Goal: Transaction & Acquisition: Purchase product/service

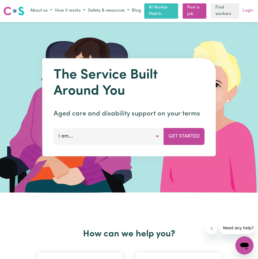
click at [248, 10] on link "Login" at bounding box center [247, 10] width 13 height 9
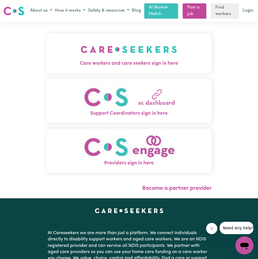
click at [139, 51] on img "Care workers and care seekers sign in here" at bounding box center [129, 49] width 96 height 21
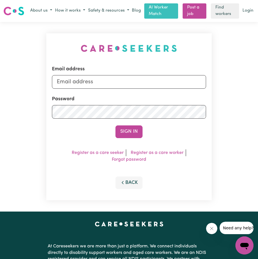
click at [138, 51] on div "Email address Password Sign In Register as a care seeker Register as a care wor…" at bounding box center [129, 117] width 172 height 190
click at [129, 82] on input "Email address" at bounding box center [129, 82] width 154 height 14
type input "juliette_Webb@yahoo.com"
click at [136, 131] on button "Sign In" at bounding box center [129, 131] width 27 height 12
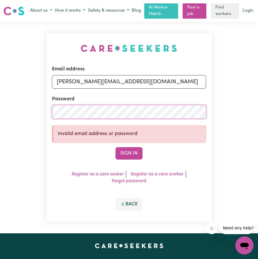
click at [0, 112] on div "Email address juliette_Webb@yahoo.com Password Invalid email address or passwor…" at bounding box center [129, 127] width 258 height 211
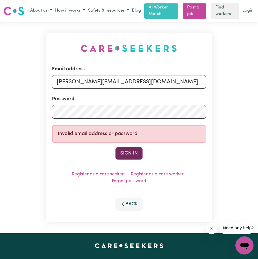
click at [124, 153] on button "Sign In" at bounding box center [129, 153] width 27 height 12
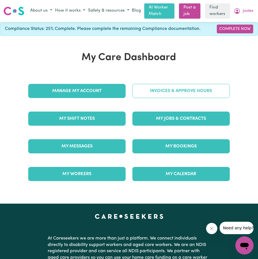
click at [157, 86] on link "Invoices & Approve Hours" at bounding box center [180, 91] width 97 height 14
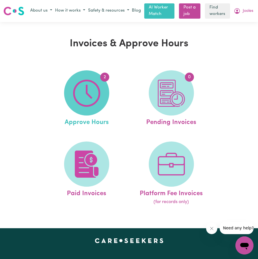
click at [106, 99] on span "2" at bounding box center [86, 92] width 45 height 45
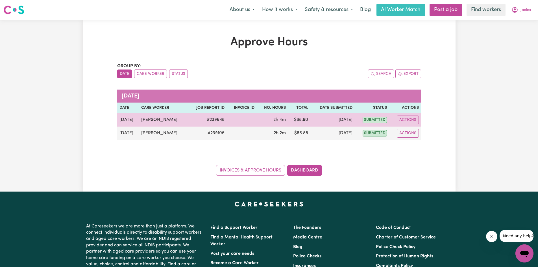
click at [258, 120] on td "2h 4m" at bounding box center [272, 119] width 31 height 13
click at [155, 119] on td "[PERSON_NAME]" at bounding box center [163, 119] width 49 height 13
click at [258, 117] on button "Actions" at bounding box center [408, 120] width 22 height 9
click at [258, 135] on link "View Job Report" at bounding box center [422, 132] width 48 height 11
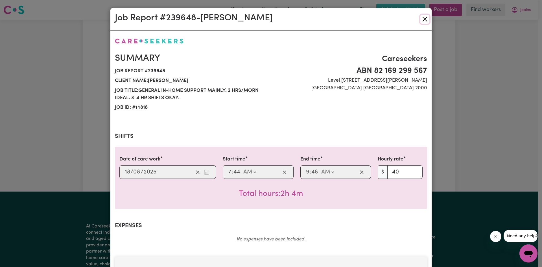
click at [258, 19] on button "Close" at bounding box center [425, 19] width 9 height 9
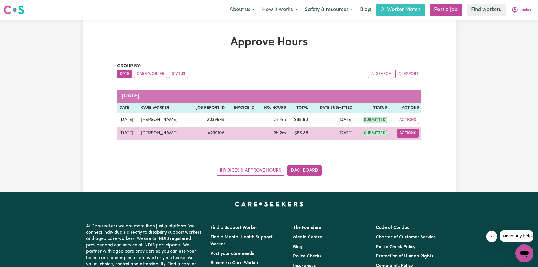
click at [258, 131] on button "Actions" at bounding box center [408, 133] width 22 height 9
click at [258, 144] on link "View Job Report" at bounding box center [422, 146] width 48 height 11
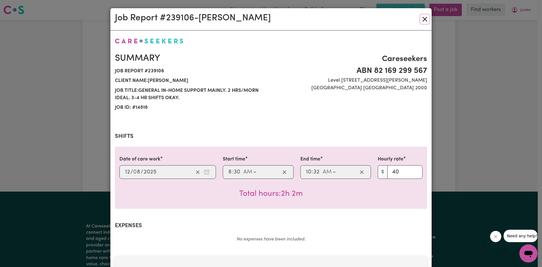
click at [258, 19] on button "Close" at bounding box center [425, 19] width 9 height 9
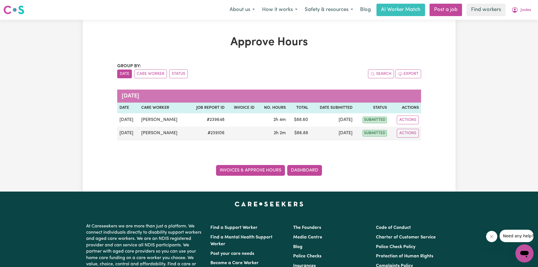
click at [240, 169] on link "Invoices & Approve Hours" at bounding box center [250, 170] width 69 height 11
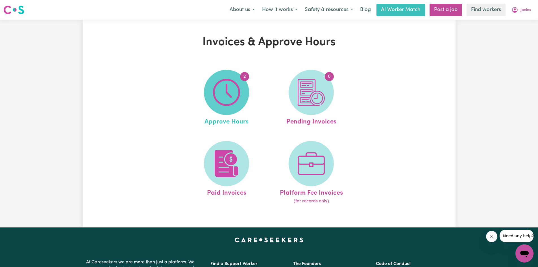
click at [236, 103] on img at bounding box center [226, 92] width 27 height 27
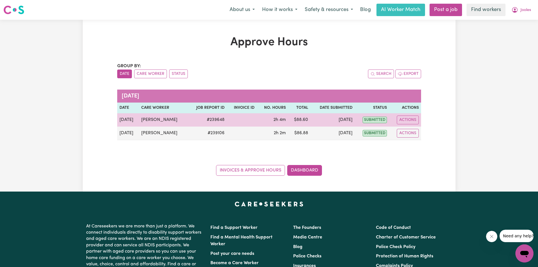
click at [215, 120] on td "# 239648" at bounding box center [207, 119] width 39 height 13
click at [258, 121] on span "submitted" at bounding box center [375, 120] width 24 height 6
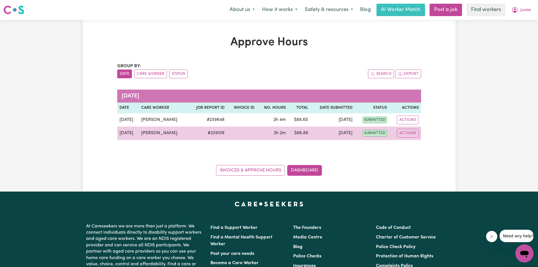
click at [258, 132] on span "submitted" at bounding box center [375, 133] width 24 height 6
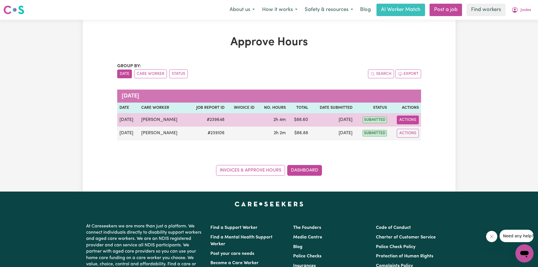
click at [258, 117] on button "Actions" at bounding box center [408, 120] width 22 height 9
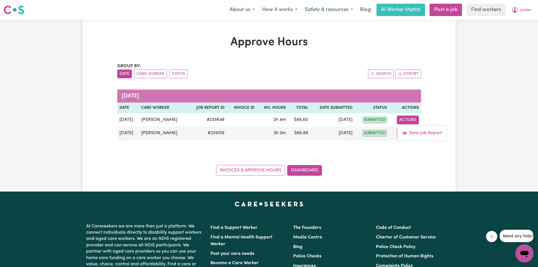
click at [258, 165] on div "Invoices & Approve Hours Dashboard" at bounding box center [269, 167] width 304 height 18
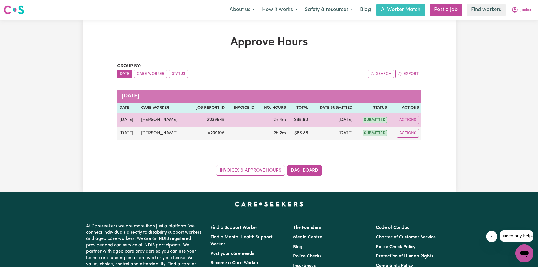
click at [167, 118] on td "[PERSON_NAME]" at bounding box center [163, 119] width 49 height 13
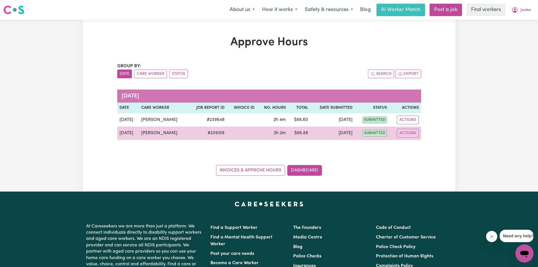
click at [165, 134] on td "[PERSON_NAME]" at bounding box center [163, 134] width 49 height 14
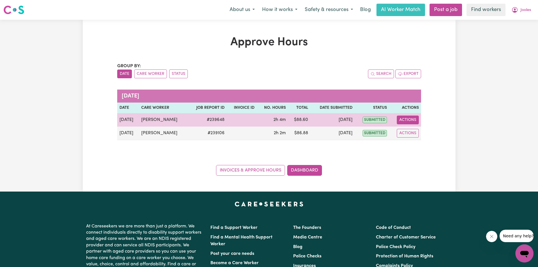
click at [258, 120] on button "Actions" at bounding box center [408, 120] width 22 height 9
click at [258, 135] on link "View Job Report" at bounding box center [422, 132] width 48 height 11
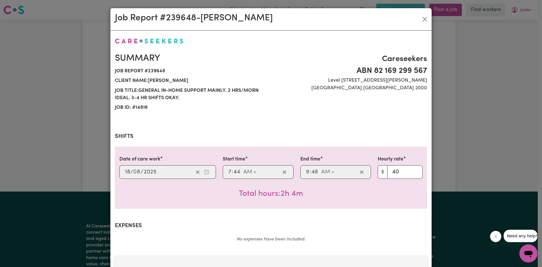
click at [241, 173] on span at bounding box center [241, 172] width 1 height 6
click at [258, 123] on div "Summary Job report # 239648 Client name: Jooles Webb Job title: General in-home…" at bounding box center [271, 220] width 312 height 366
click at [258, 18] on button "Close" at bounding box center [425, 19] width 9 height 9
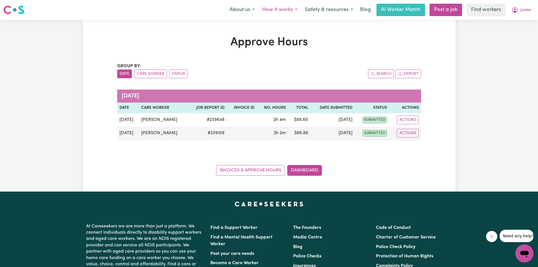
click at [258, 13] on button "How it works" at bounding box center [279, 10] width 43 height 12
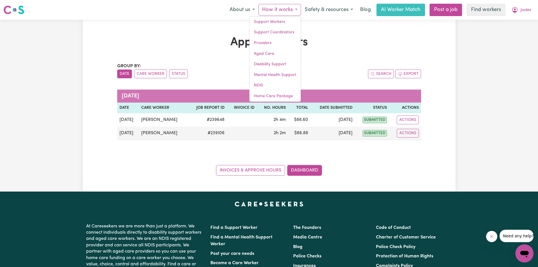
click at [215, 43] on h1 "Approve Hours" at bounding box center [269, 43] width 304 height 14
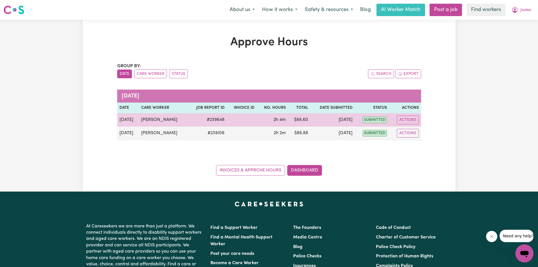
click at [160, 120] on td "[PERSON_NAME]" at bounding box center [163, 119] width 49 height 13
click at [258, 122] on button "Actions" at bounding box center [408, 120] width 22 height 9
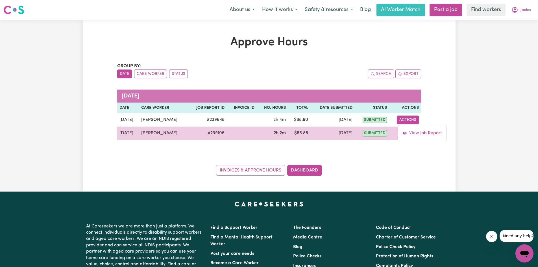
click at [206, 134] on td "# 239106" at bounding box center [207, 134] width 39 height 14
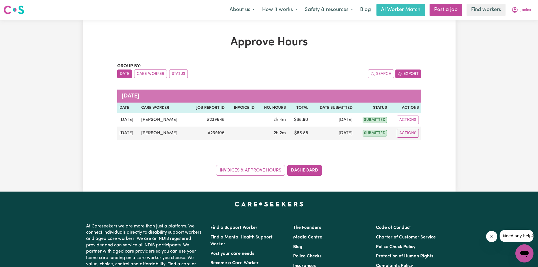
click at [258, 71] on button "Export" at bounding box center [408, 73] width 26 height 9
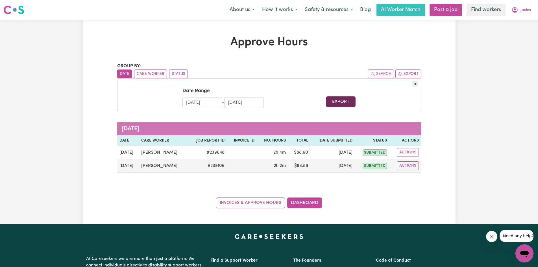
click at [258, 101] on button "Export" at bounding box center [341, 101] width 30 height 11
click at [258, 84] on div "Approve Hours Group by: Date Care Worker Status Search Export X Date Range 19/0…" at bounding box center [269, 122] width 538 height 204
click at [258, 10] on button "Jooles" at bounding box center [521, 10] width 27 height 12
click at [258, 34] on link "Logout" at bounding box center [512, 32] width 45 height 11
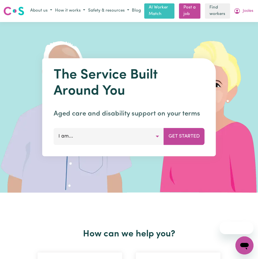
click at [243, 12] on span "Jooles" at bounding box center [248, 11] width 10 height 6
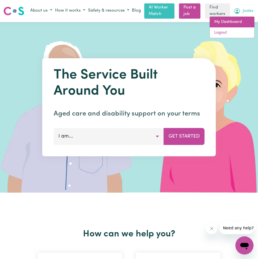
click at [226, 20] on link "My Dashboard" at bounding box center [232, 22] width 45 height 11
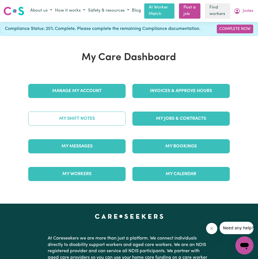
click at [82, 122] on link "My Shift Notes" at bounding box center [76, 119] width 97 height 14
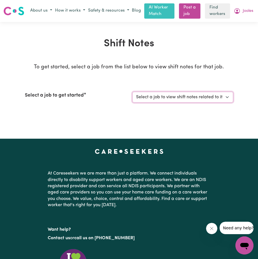
click at [226, 98] on select "Select a job to view shift notes related to it... General in-home support mainl…" at bounding box center [182, 97] width 101 height 11
select select "14818"
click at [132, 92] on select "Select a job to view shift notes related to it... General in-home support mainl…" at bounding box center [182, 97] width 101 height 11
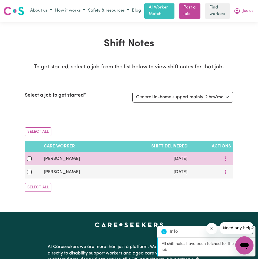
click at [178, 161] on td "[DATE]" at bounding box center [153, 158] width 74 height 13
click at [223, 159] on icon "More options" at bounding box center [226, 159] width 6 height 6
click at [216, 172] on span "View Shift Note" at bounding box center [210, 172] width 31 height 5
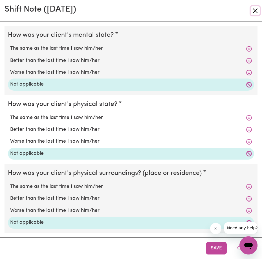
click at [253, 10] on button "Close" at bounding box center [255, 10] width 9 height 9
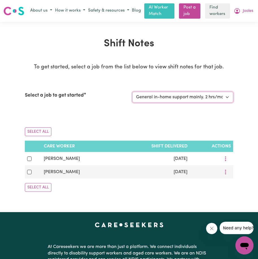
click at [161, 99] on select "Select a job to view shift notes related to it... General in-home support mainl…" at bounding box center [182, 97] width 101 height 11
click at [248, 10] on span "Jooles" at bounding box center [248, 11] width 10 height 6
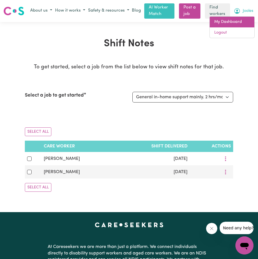
click at [224, 20] on link "My Dashboard" at bounding box center [232, 22] width 45 height 11
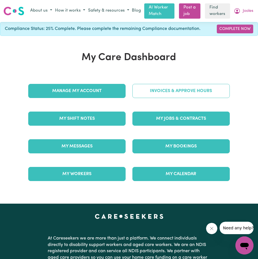
click at [165, 89] on link "Invoices & Approve Hours" at bounding box center [180, 91] width 97 height 14
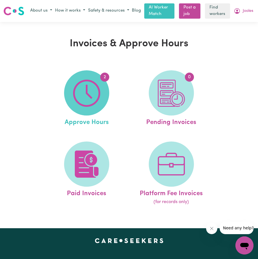
click at [95, 87] on img at bounding box center [86, 93] width 27 height 27
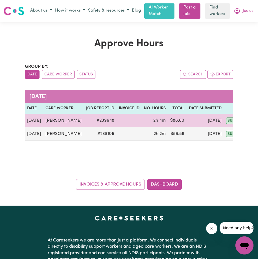
click at [44, 119] on td "[PERSON_NAME]" at bounding box center [63, 120] width 41 height 13
drag, startPoint x: 44, startPoint y: 119, endPoint x: 26, endPoint y: 119, distance: 17.8
click at [26, 119] on td "[DATE]" at bounding box center [34, 120] width 18 height 13
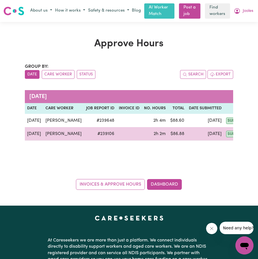
click at [36, 135] on td "[DATE]" at bounding box center [34, 134] width 18 height 14
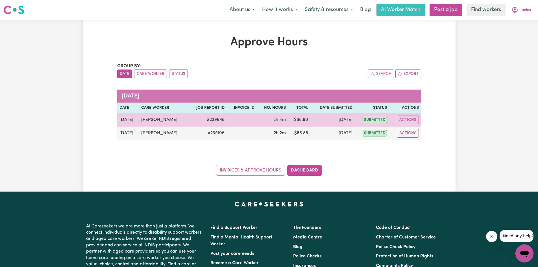
click at [258, 118] on span "submitted" at bounding box center [375, 120] width 24 height 6
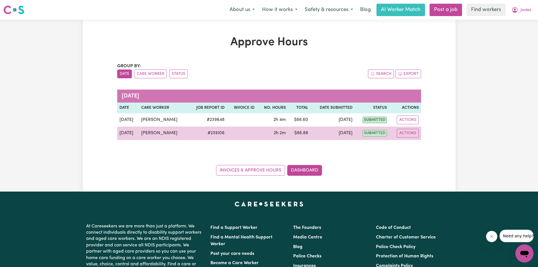
click at [258, 135] on span "submitted" at bounding box center [375, 133] width 24 height 6
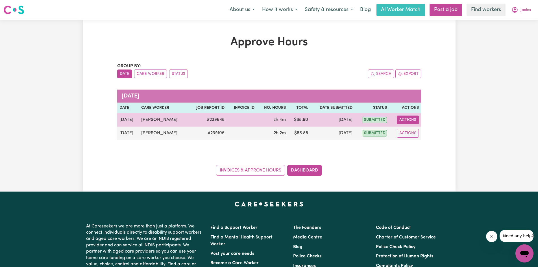
click at [258, 118] on button "Actions" at bounding box center [408, 120] width 22 height 9
click at [258, 137] on link "View Job Report" at bounding box center [422, 132] width 48 height 11
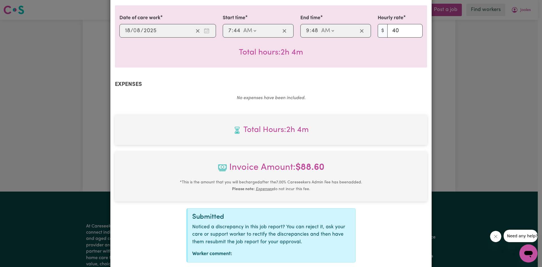
scroll to position [176, 0]
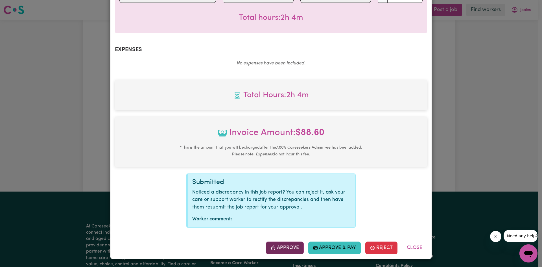
click at [258, 247] on button "Approve" at bounding box center [285, 247] width 38 height 12
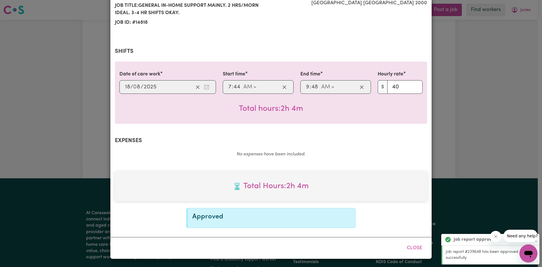
scroll to position [0, 0]
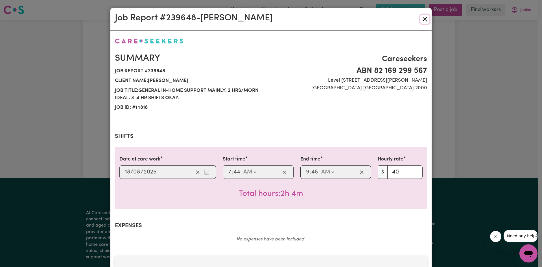
click at [258, 20] on button "Close" at bounding box center [425, 19] width 9 height 9
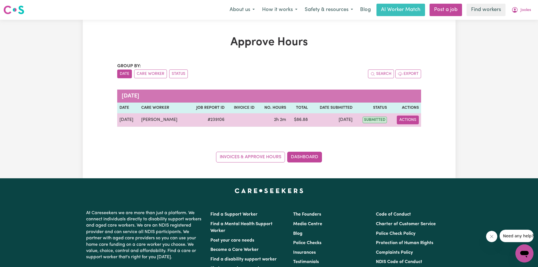
click at [258, 121] on button "Actions" at bounding box center [408, 120] width 22 height 9
click at [258, 134] on link "View Job Report" at bounding box center [422, 132] width 48 height 11
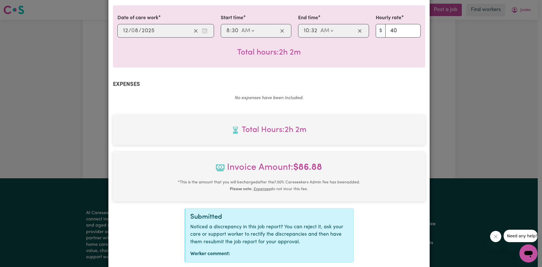
scroll to position [176, 0]
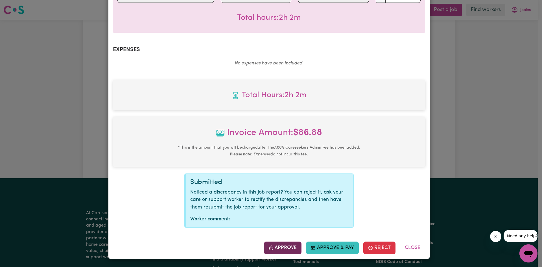
click at [258, 246] on button "Approve" at bounding box center [283, 247] width 38 height 12
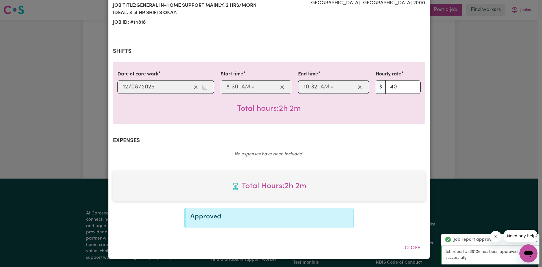
scroll to position [0, 0]
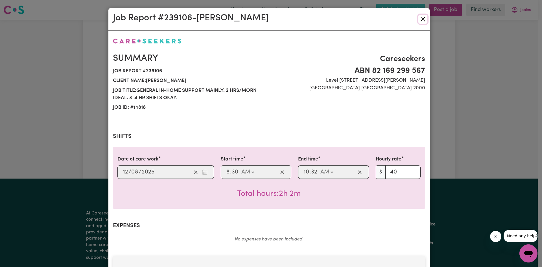
click at [258, 20] on button "Close" at bounding box center [423, 19] width 9 height 9
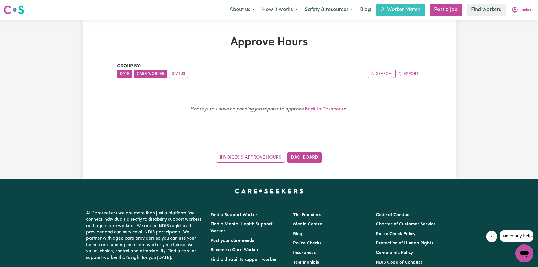
click at [153, 75] on button "Care Worker" at bounding box center [150, 73] width 33 height 9
click at [258, 156] on link "Dashboard" at bounding box center [304, 157] width 35 height 11
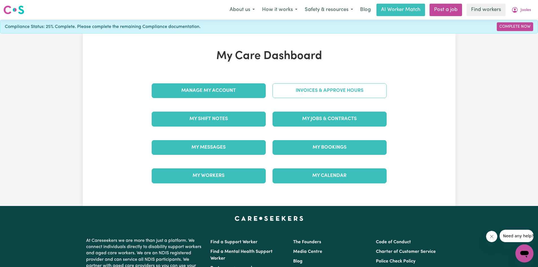
click at [258, 93] on link "Invoices & Approve Hours" at bounding box center [330, 90] width 114 height 15
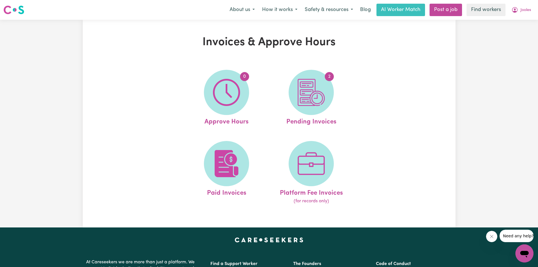
click at [258, 93] on img at bounding box center [311, 92] width 27 height 27
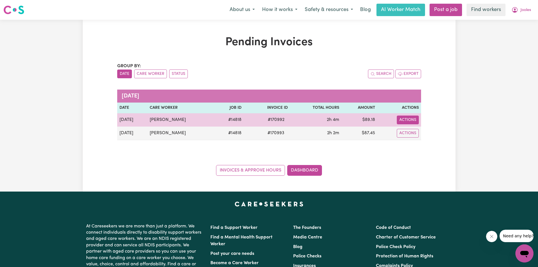
click at [258, 120] on button "Actions" at bounding box center [408, 120] width 22 height 9
click at [258, 145] on link "Make Payment" at bounding box center [425, 144] width 52 height 11
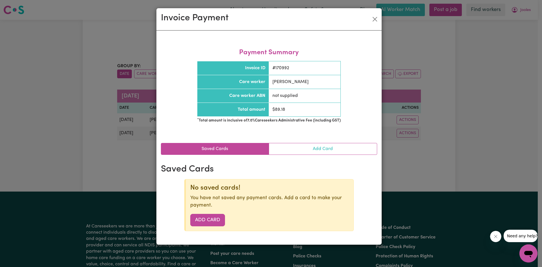
click at [258, 149] on link "Add Card" at bounding box center [323, 148] width 108 height 11
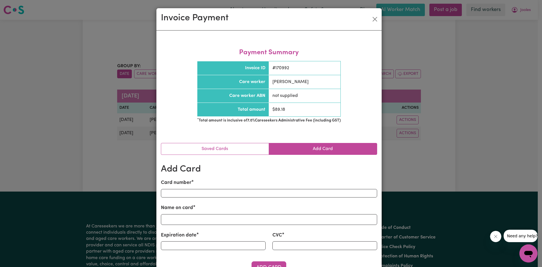
scroll to position [29, 0]
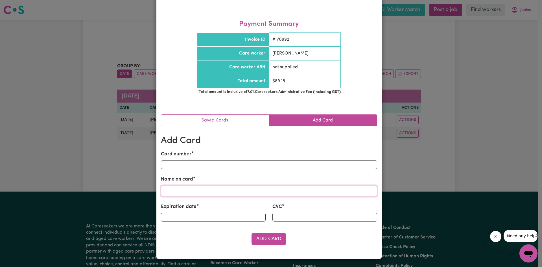
click at [167, 195] on input "Name on card" at bounding box center [269, 191] width 216 height 11
type input "[PERSON_NAME]"
click at [258, 238] on button "Add Card" at bounding box center [269, 239] width 35 height 12
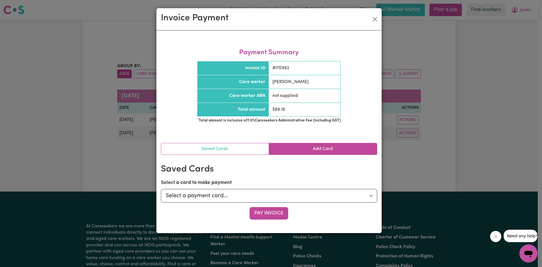
click at [223, 151] on link "Saved Cards" at bounding box center [215, 148] width 108 height 11
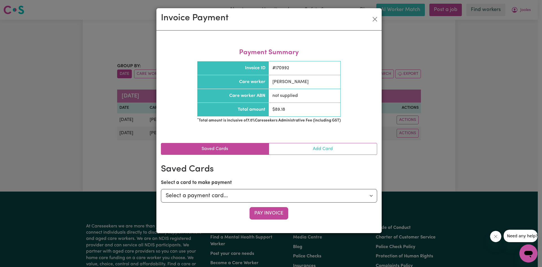
click at [258, 152] on link "Add Card" at bounding box center [323, 148] width 108 height 11
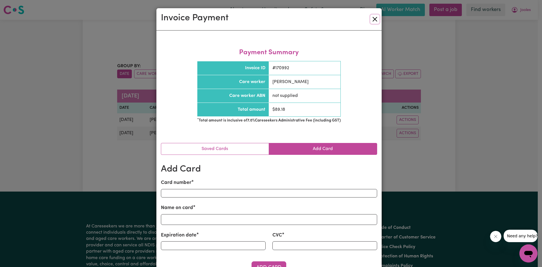
click at [258, 19] on button "Close" at bounding box center [375, 19] width 9 height 9
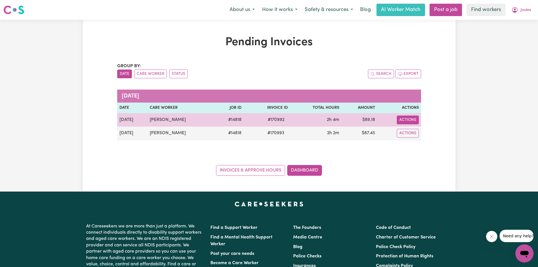
click at [258, 119] on button "Actions" at bounding box center [408, 120] width 22 height 9
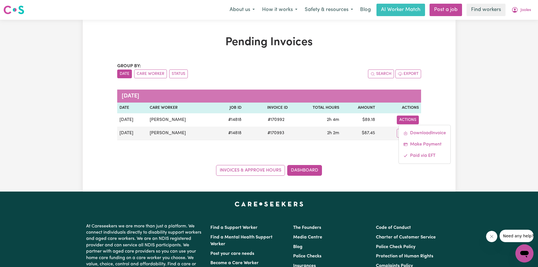
click at [258, 107] on div "Pending Invoices Group by: Date Care Worker Status Search Export [DATE] Date Ca…" at bounding box center [269, 106] width 538 height 172
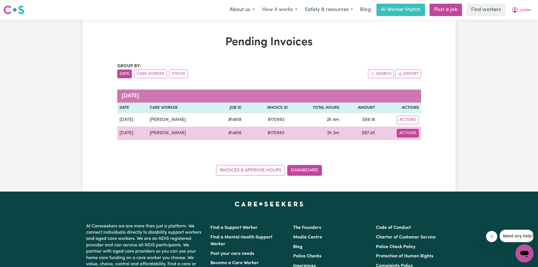
click at [258, 124] on button "Actions" at bounding box center [408, 120] width 22 height 9
click at [258, 170] on link "Paid via EFT" at bounding box center [425, 168] width 52 height 11
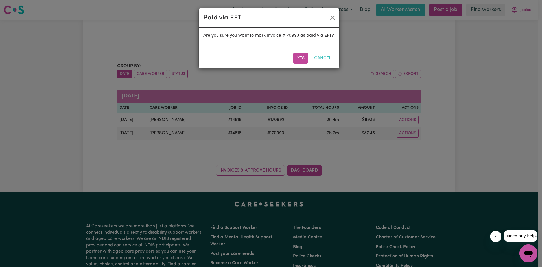
click at [258, 61] on button "Cancel" at bounding box center [323, 58] width 24 height 11
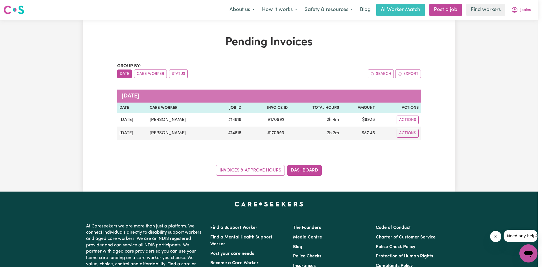
click at [258, 10] on div "Paid via EFT Are you sure you want to mark invoice #170993 as paid via EFT? Yes…" at bounding box center [271, 133] width 542 height 267
click at [258, 9] on div "Paid via EFT" at bounding box center [269, 3] width 141 height 19
click at [258, 10] on div "Paid via EFT Are you sure you want to mark invoice #170993 as paid via EFT? Yes…" at bounding box center [271, 133] width 542 height 267
drag, startPoint x: 522, startPoint y: 10, endPoint x: 371, endPoint y: 47, distance: 155.2
click at [258, 47] on div "Paid via EFT Are you sure you want to mark invoice #170993 as paid via EFT? Yes…" at bounding box center [271, 133] width 542 height 267
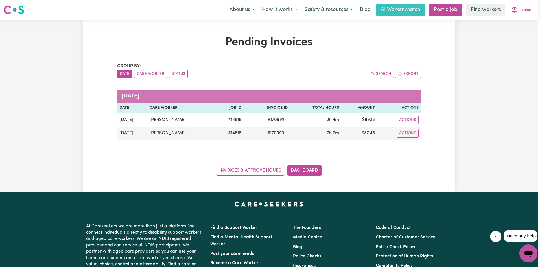
click at [258, 12] on div "Paid via EFT" at bounding box center [269, 3] width 141 height 19
drag, startPoint x: 271, startPoint y: 9, endPoint x: 238, endPoint y: 29, distance: 38.3
click at [240, 51] on div "Yes Cancel" at bounding box center [269, 44] width 141 height 20
click at [239, 10] on div "Paid via EFT" at bounding box center [269, 3] width 141 height 19
drag, startPoint x: 239, startPoint y: 10, endPoint x: 217, endPoint y: 25, distance: 25.8
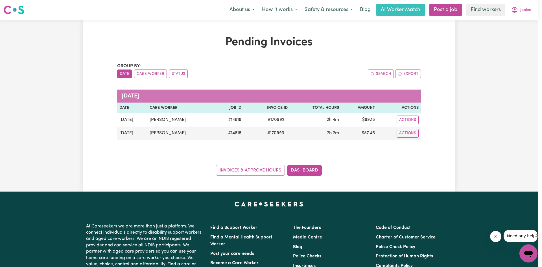
click at [212, 27] on div "Are you sure you want to mark invoice #170993 as paid via EFT?" at bounding box center [269, 24] width 141 height 20
click at [258, 10] on div "Paid via EFT" at bounding box center [269, 3] width 141 height 19
click at [258, 9] on div "Paid via EFT" at bounding box center [269, 3] width 141 height 19
click at [258, 10] on div "Paid via EFT" at bounding box center [269, 3] width 141 height 19
drag, startPoint x: 276, startPoint y: 8, endPoint x: 271, endPoint y: 10, distance: 5.6
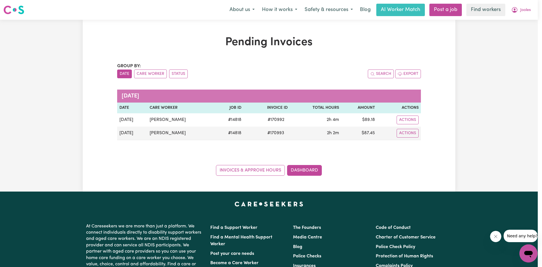
click at [258, 10] on div "Paid via EFT" at bounding box center [269, 3] width 141 height 19
click at [258, 121] on div "Paid via EFT Are you sure you want to mark invoice #170993 as paid via EFT? Yes…" at bounding box center [271, 133] width 542 height 267
click at [258, 117] on div "Paid via EFT Are you sure you want to mark invoice #170993 as paid via EFT? Yes…" at bounding box center [271, 133] width 542 height 267
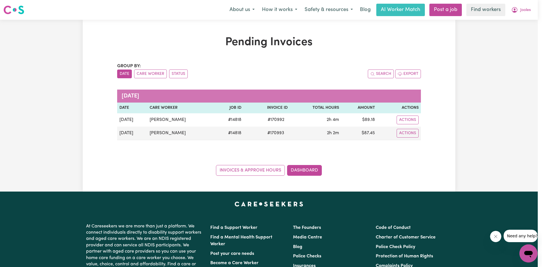
click at [258, 117] on div "Paid via EFT Are you sure you want to mark invoice #170993 as paid via EFT? Yes…" at bounding box center [271, 133] width 542 height 267
drag, startPoint x: 406, startPoint y: 117, endPoint x: 406, endPoint y: 121, distance: 3.1
click at [258, 121] on div "Paid via EFT Are you sure you want to mark invoice #170993 as paid via EFT? Yes…" at bounding box center [271, 133] width 542 height 267
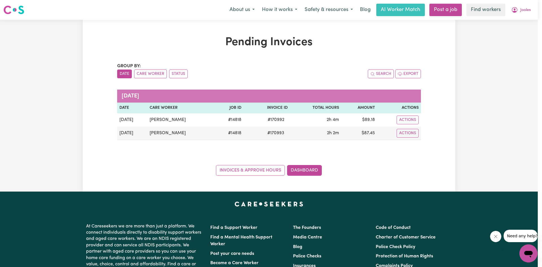
click at [258, 121] on div "Paid via EFT Are you sure you want to mark invoice #170993 as paid via EFT? Yes…" at bounding box center [271, 133] width 542 height 267
click at [258, 122] on div "Paid via EFT Are you sure you want to mark invoice #170993 as paid via EFT? Yes…" at bounding box center [271, 133] width 542 height 267
click at [254, 171] on div "Paid via EFT Are you sure you want to mark invoice #170993 as paid via EFT? Yes…" at bounding box center [271, 133] width 542 height 267
click at [258, 117] on div "Paid via EFT Are you sure you want to mark invoice #170993 as paid via EFT? Yes…" at bounding box center [271, 133] width 542 height 267
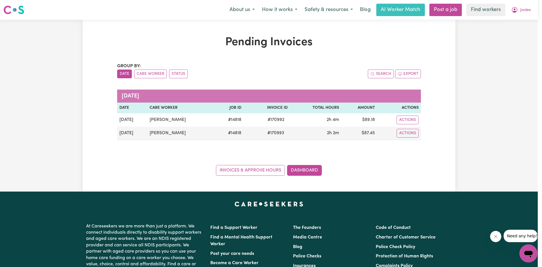
click at [258, 117] on div "Paid via EFT Are you sure you want to mark invoice #170993 as paid via EFT? Yes…" at bounding box center [271, 133] width 542 height 267
drag, startPoint x: 403, startPoint y: 117, endPoint x: 440, endPoint y: 92, distance: 44.7
click at [258, 92] on div "Paid via EFT Are you sure you want to mark invoice #170993 as paid via EFT? Yes…" at bounding box center [271, 133] width 542 height 267
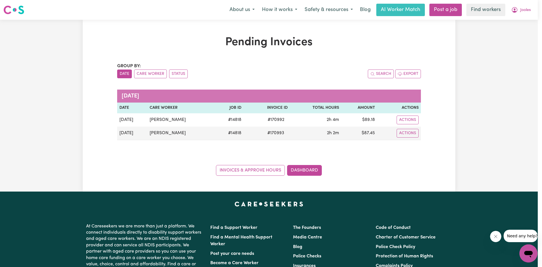
drag, startPoint x: 95, startPoint y: 280, endPoint x: 11, endPoint y: 215, distance: 105.7
click at [11, 215] on div "Paid via EFT Are you sure you want to mark invoice #170993 as paid via EFT? Yes…" at bounding box center [271, 133] width 542 height 267
click at [258, 121] on div "Paid via EFT Are you sure you want to mark invoice #170993 as paid via EFT? Yes…" at bounding box center [271, 133] width 542 height 267
click at [258, 119] on div "Paid via EFT Are you sure you want to mark invoice #170993 as paid via EFT? Yes…" at bounding box center [271, 133] width 542 height 267
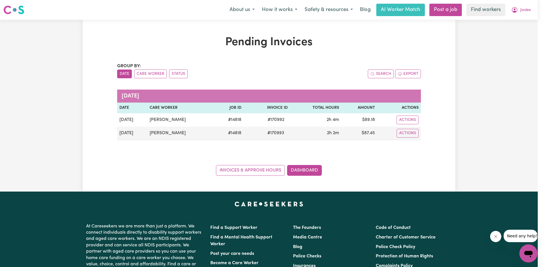
click at [258, 119] on div "Paid via EFT Are you sure you want to mark invoice #170993 as paid via EFT? Yes…" at bounding box center [271, 133] width 542 height 267
drag, startPoint x: 404, startPoint y: 119, endPoint x: 336, endPoint y: 167, distance: 83.6
click at [258, 167] on div "Paid via EFT Are you sure you want to mark invoice #170993 as paid via EFT? Yes…" at bounding box center [271, 133] width 542 height 267
click at [247, 168] on div "Paid via EFT Are you sure you want to mark invoice #170993 as paid via EFT? Yes…" at bounding box center [271, 133] width 542 height 267
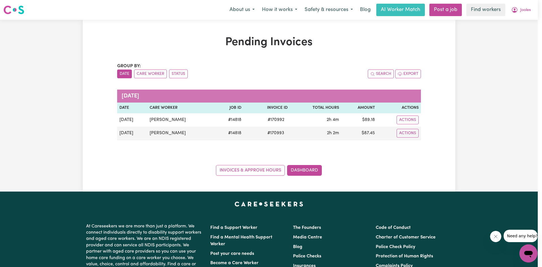
click at [258, 8] on div "Paid via EFT Are you sure you want to mark invoice #170993 as paid via EFT? Yes…" at bounding box center [271, 133] width 542 height 267
drag, startPoint x: 527, startPoint y: 11, endPoint x: 365, endPoint y: 54, distance: 166.9
click at [258, 54] on div "Paid via EFT Are you sure you want to mark invoice #170993 as paid via EFT? Yes…" at bounding box center [271, 133] width 542 height 267
click at [258, 9] on div "Paid via EFT Are you sure you want to mark invoice #170993 as paid via EFT? Yes…" at bounding box center [271, 133] width 542 height 267
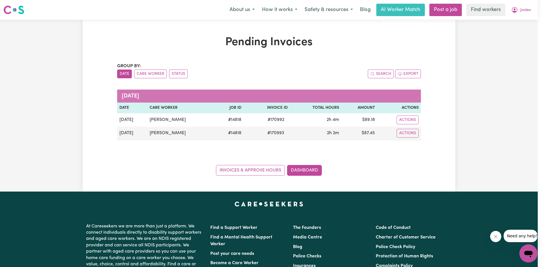
drag, startPoint x: 523, startPoint y: 9, endPoint x: 422, endPoint y: 34, distance: 104.8
click at [258, 34] on div "Paid via EFT Are you sure you want to mark invoice #170993 as paid via EFT? Yes…" at bounding box center [271, 133] width 542 height 267
click at [258, 55] on div "Paid via EFT Are you sure you want to mark invoice #170993 as paid via EFT? Yes…" at bounding box center [271, 133] width 542 height 267
drag, startPoint x: 317, startPoint y: 55, endPoint x: 305, endPoint y: 51, distance: 13.0
click at [258, 51] on div "Yes Cancel" at bounding box center [269, 44] width 141 height 20
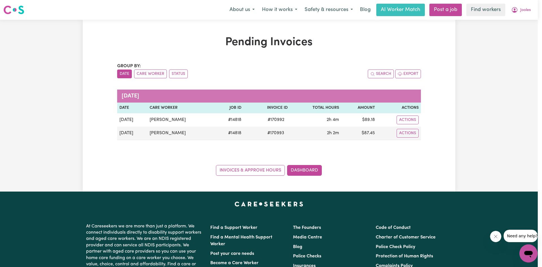
click at [258, 9] on div "Paid via EFT Are you sure you want to mark invoice #170993 as paid via EFT? Yes…" at bounding box center [271, 133] width 542 height 267
click at [258, 54] on div "Paid via EFT Are you sure you want to mark invoice #170993 as paid via EFT? Yes…" at bounding box center [271, 133] width 542 height 267
drag, startPoint x: 471, startPoint y: 66, endPoint x: 526, endPoint y: 29, distance: 67.1
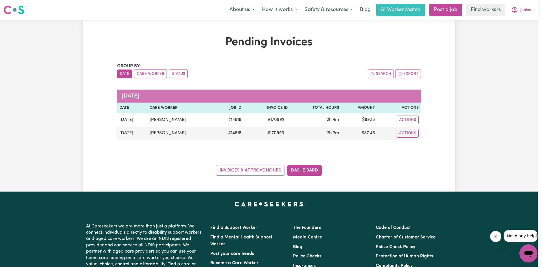
click at [258, 19] on div "Paid via EFT Are you sure you want to mark invoice #170993 as paid via EFT? Yes…" at bounding box center [271, 133] width 542 height 267
click at [258, 9] on div "Paid via EFT Are you sure you want to mark invoice #170993 as paid via EFT? Yes…" at bounding box center [271, 133] width 542 height 267
click at [258, 10] on div "Paid via EFT Are you sure you want to mark invoice #170993 as paid via EFT? Yes…" at bounding box center [271, 133] width 542 height 267
click at [230, 228] on div "Paid via EFT Are you sure you want to mark invoice #170993 as paid via EFT? Yes…" at bounding box center [271, 133] width 542 height 267
drag, startPoint x: 511, startPoint y: 45, endPoint x: 512, endPoint y: 27, distance: 17.8
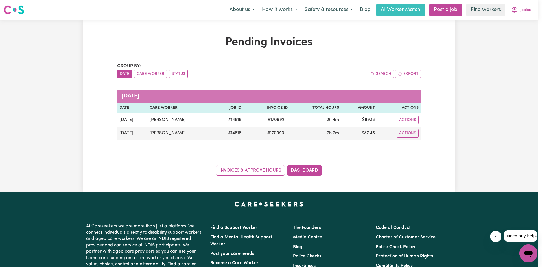
click at [258, 42] on div "Paid via EFT Are you sure you want to mark invoice #170993 as paid via EFT? Yes…" at bounding box center [271, 133] width 542 height 267
click at [258, 12] on div "Paid via EFT Are you sure you want to mark invoice #170993 as paid via EFT? Yes…" at bounding box center [271, 133] width 542 height 267
click at [258, 9] on div "Paid via EFT Are you sure you want to mark invoice #170993 as paid via EFT? Yes…" at bounding box center [271, 133] width 542 height 267
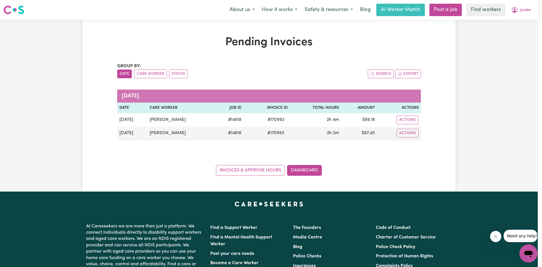
click at [258, 9] on div "Paid via EFT Are you sure you want to mark invoice #170993 as paid via EFT? Yes…" at bounding box center [271, 133] width 542 height 267
drag, startPoint x: 523, startPoint y: 9, endPoint x: 316, endPoint y: 47, distance: 210.4
click at [258, 47] on button "Cancel" at bounding box center [323, 44] width 24 height 11
